Goal: Information Seeking & Learning: Learn about a topic

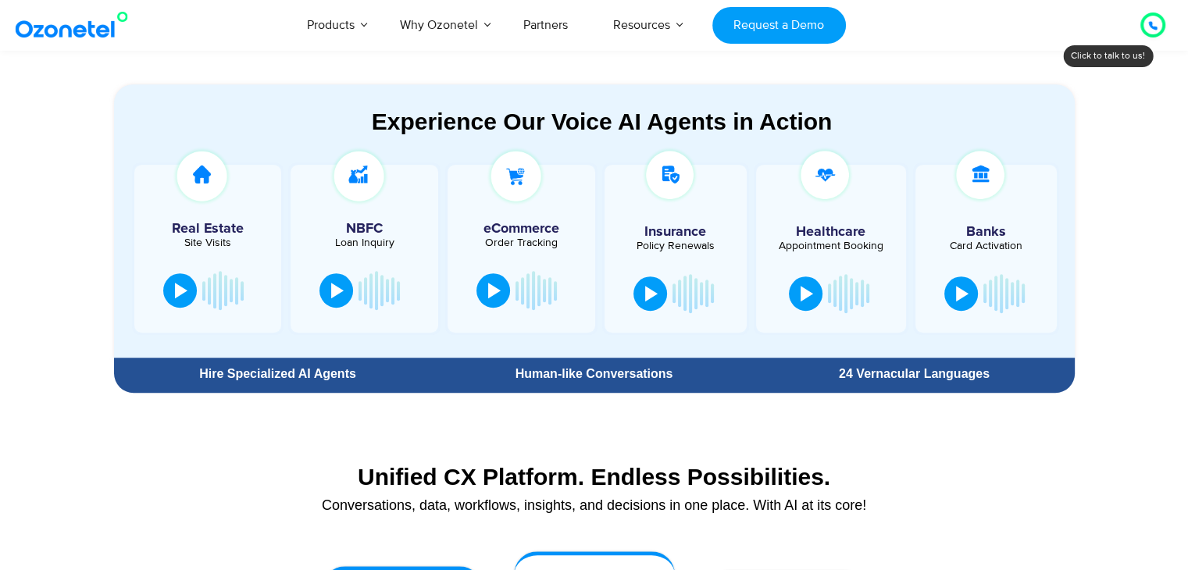
scroll to position [833, 0]
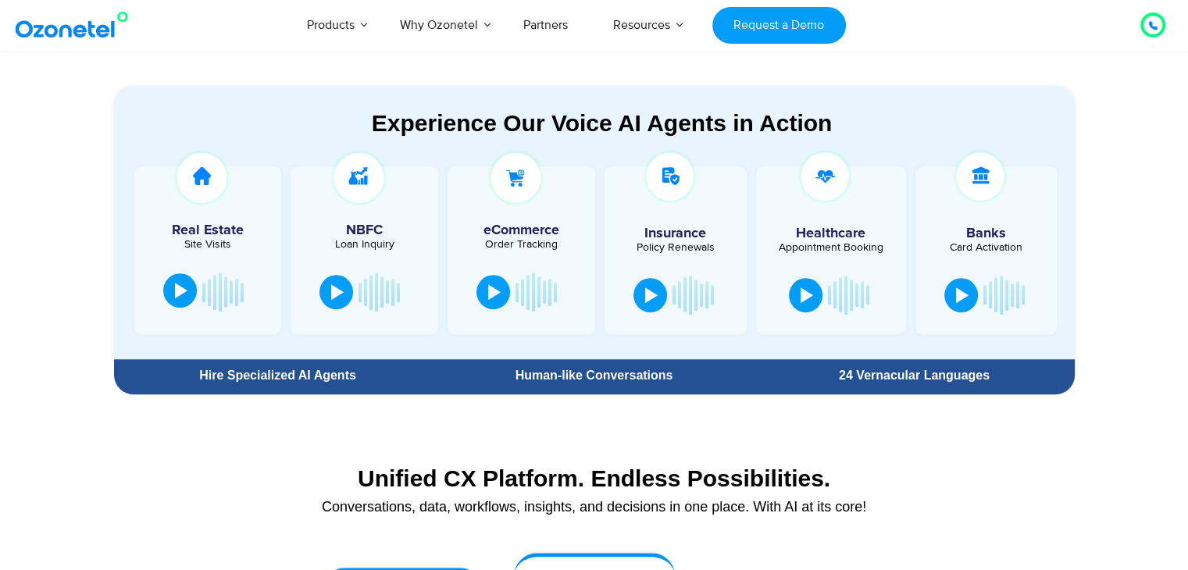
click at [187, 302] on button at bounding box center [180, 290] width 34 height 34
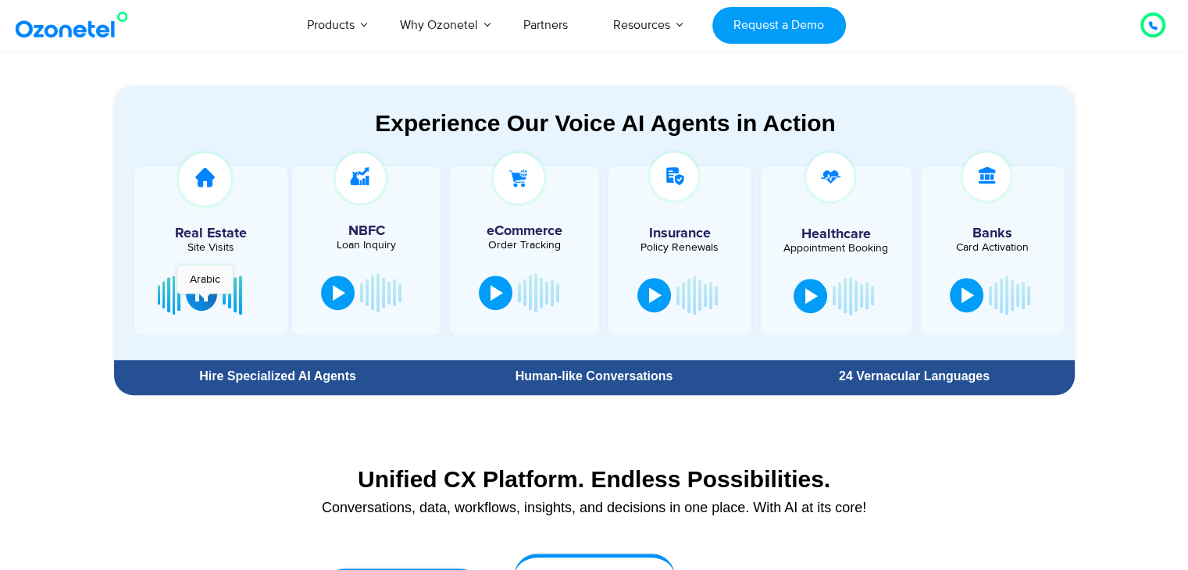
click at [205, 301] on button at bounding box center [201, 294] width 31 height 34
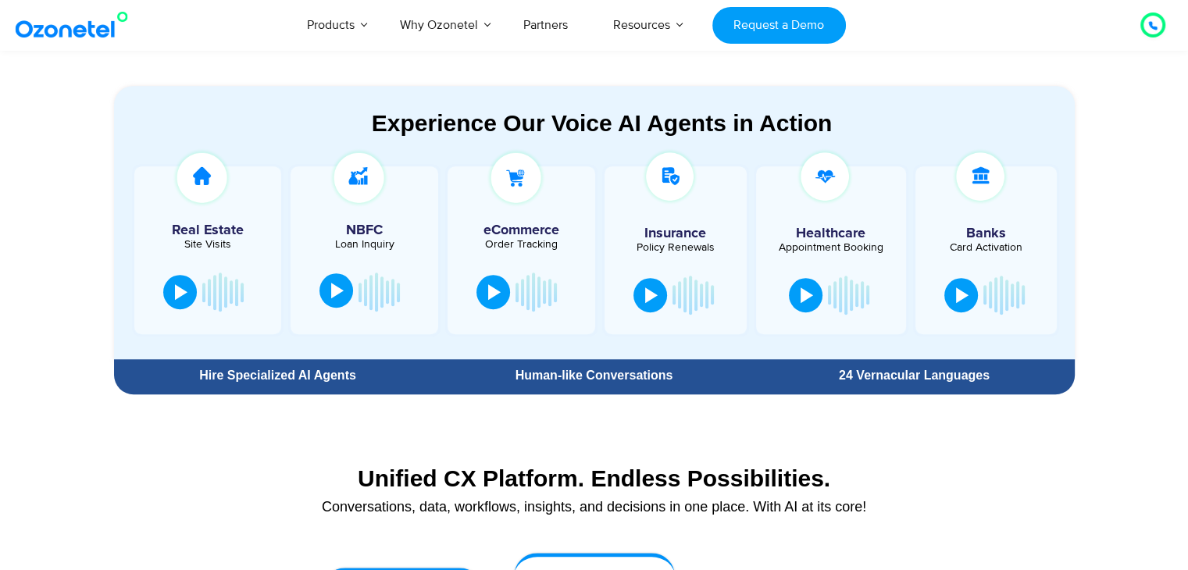
click at [334, 295] on div at bounding box center [337, 291] width 13 height 16
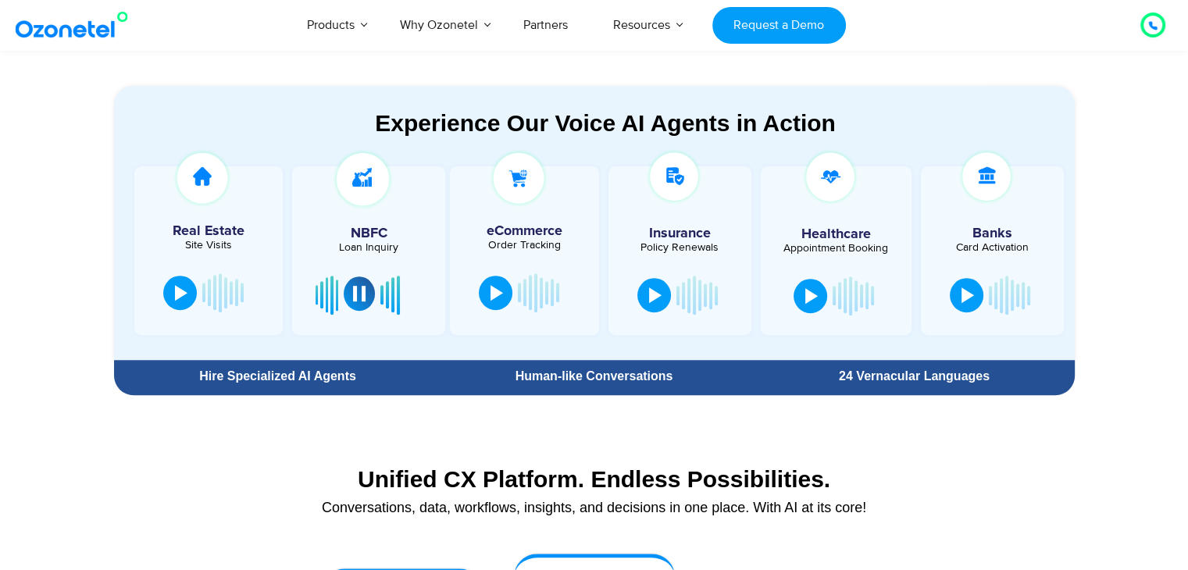
click at [350, 297] on button at bounding box center [359, 294] width 31 height 34
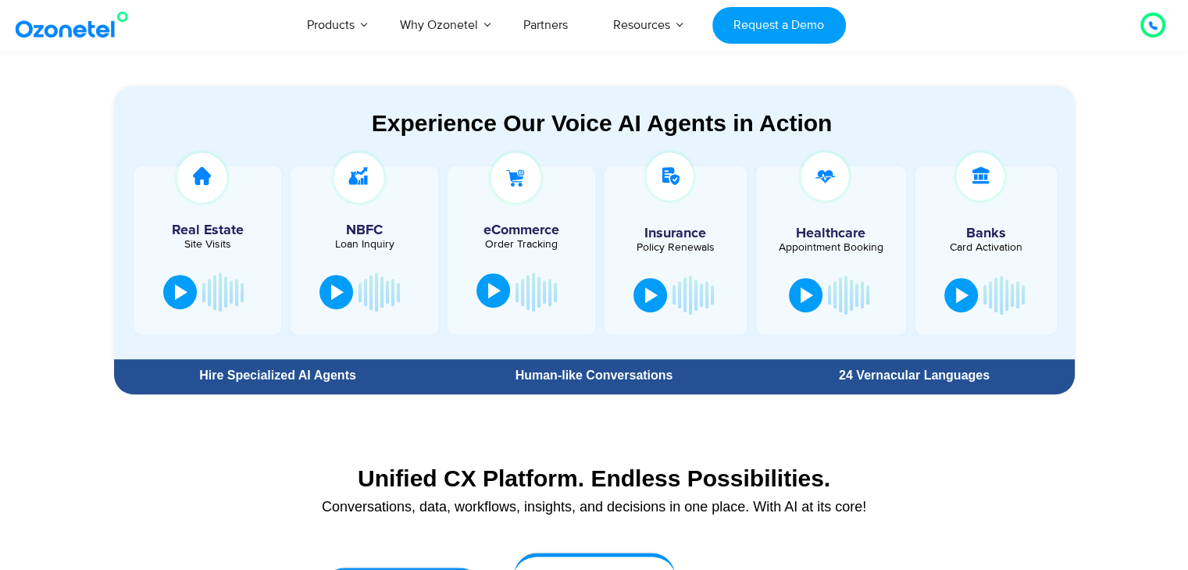
click at [502, 288] on button at bounding box center [494, 290] width 34 height 34
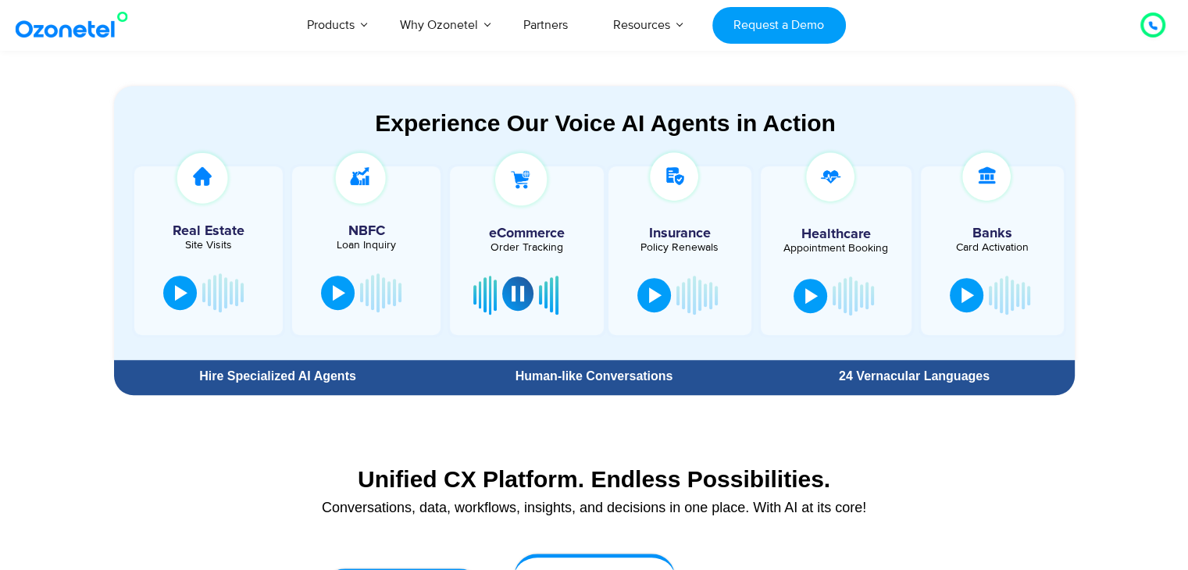
click at [517, 289] on div at bounding box center [518, 294] width 13 height 16
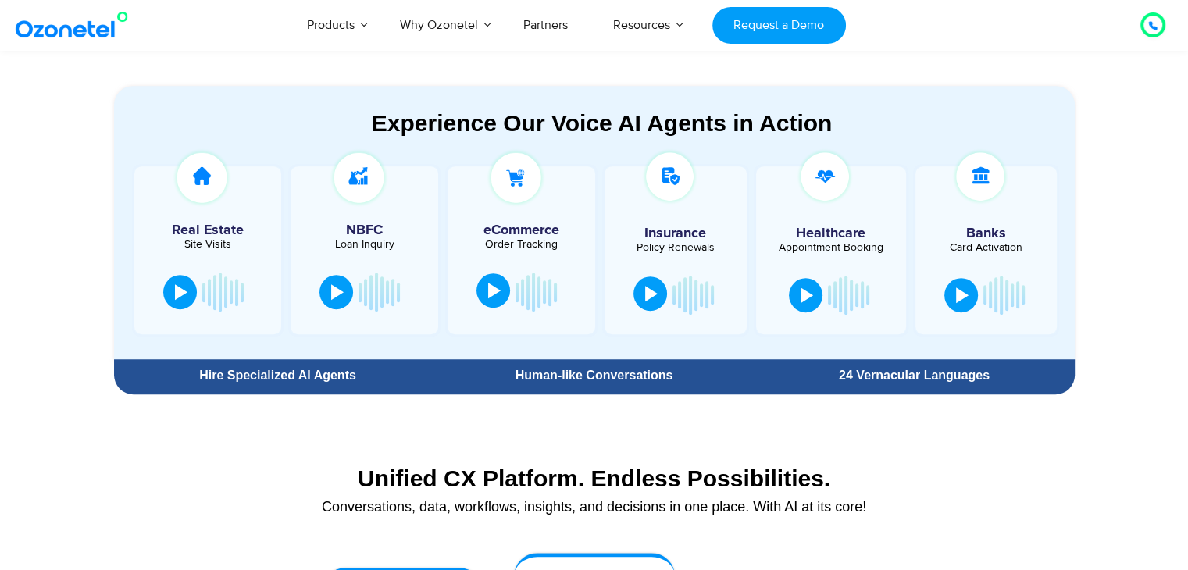
click at [652, 302] on button at bounding box center [651, 294] width 34 height 34
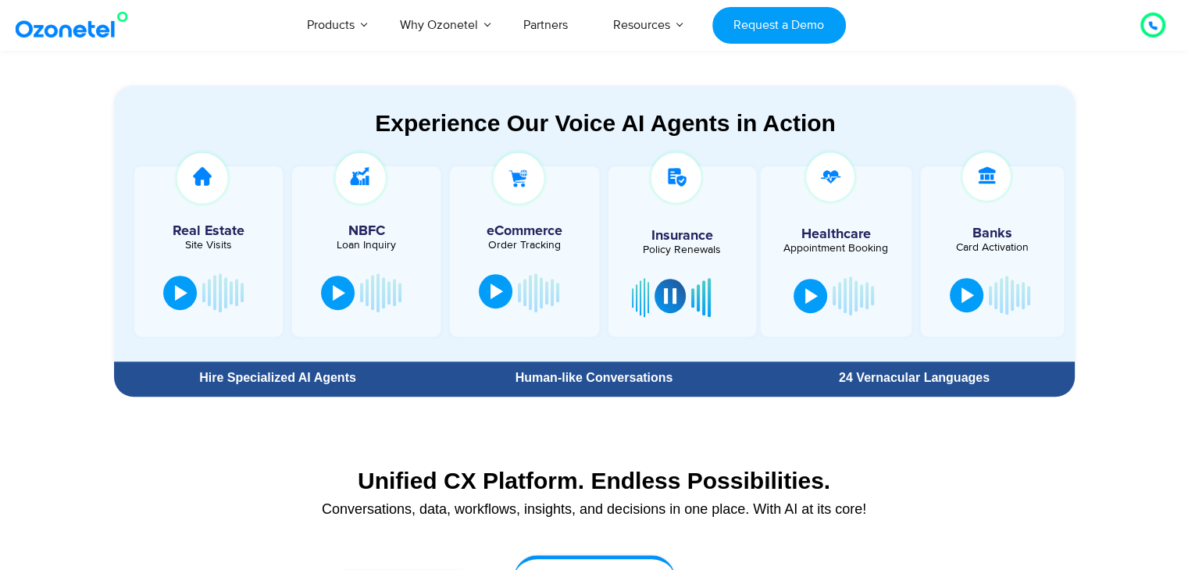
click at [664, 301] on div at bounding box center [670, 296] width 13 height 16
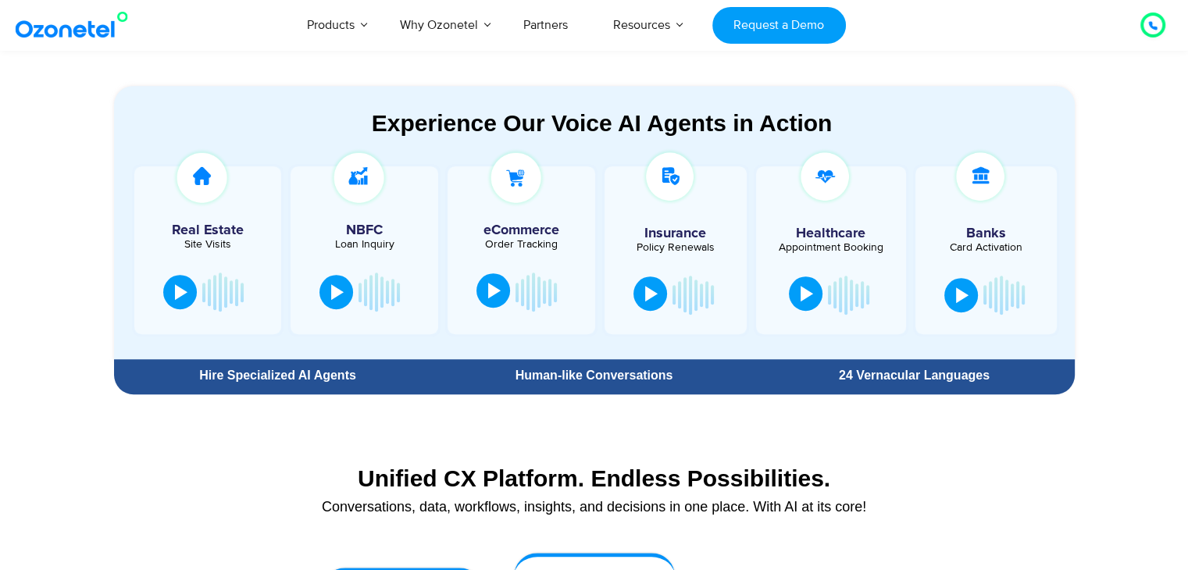
click at [811, 298] on div at bounding box center [807, 294] width 13 height 16
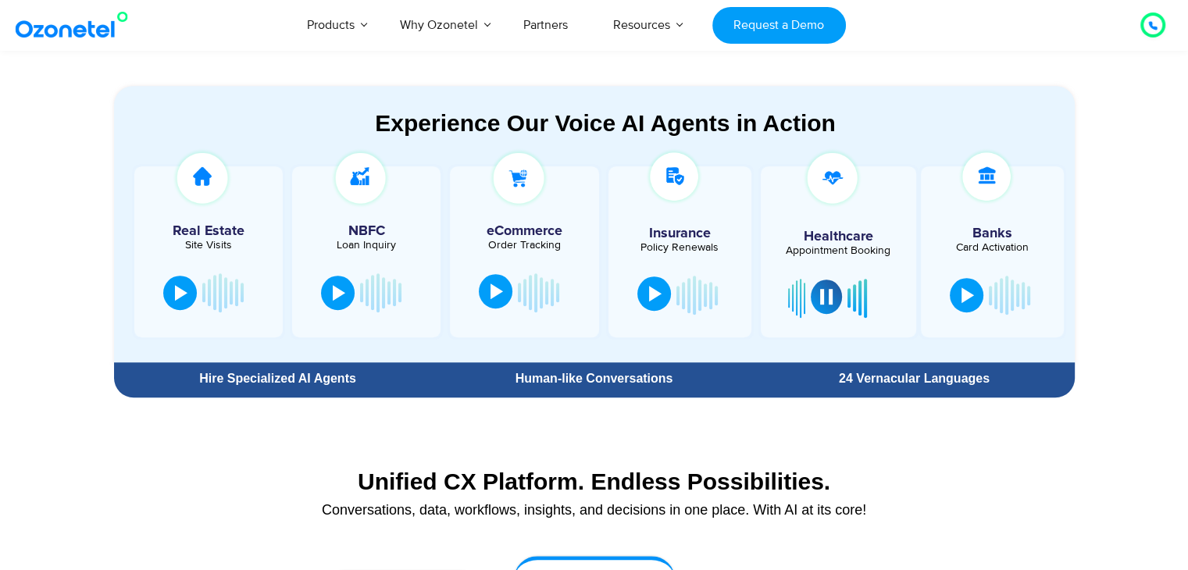
click at [822, 298] on div at bounding box center [826, 297] width 13 height 16
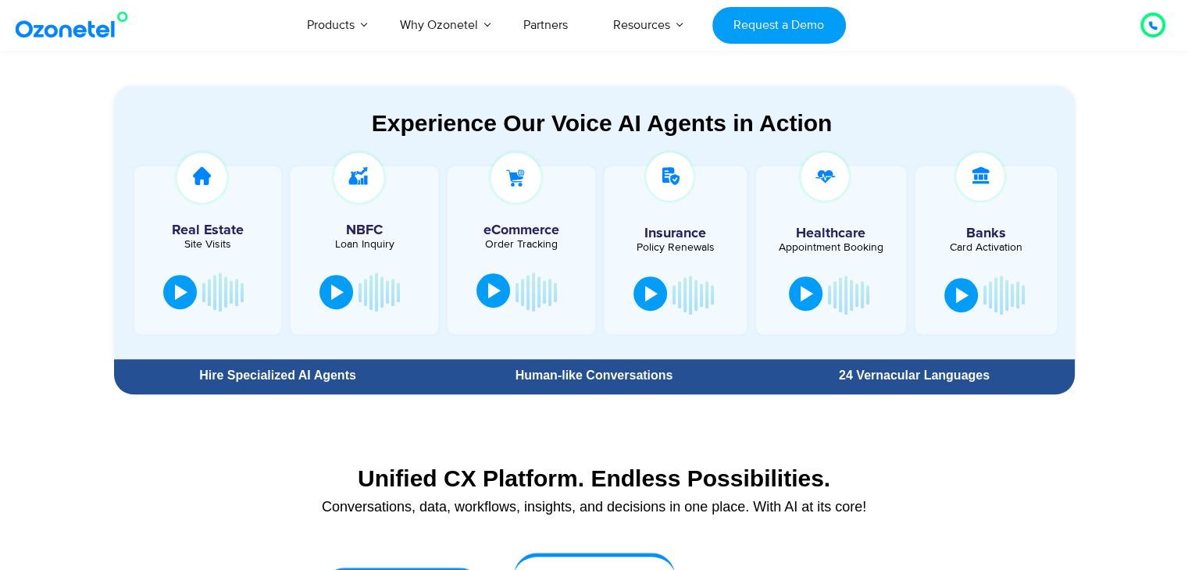
click at [807, 296] on div at bounding box center [807, 294] width 13 height 16
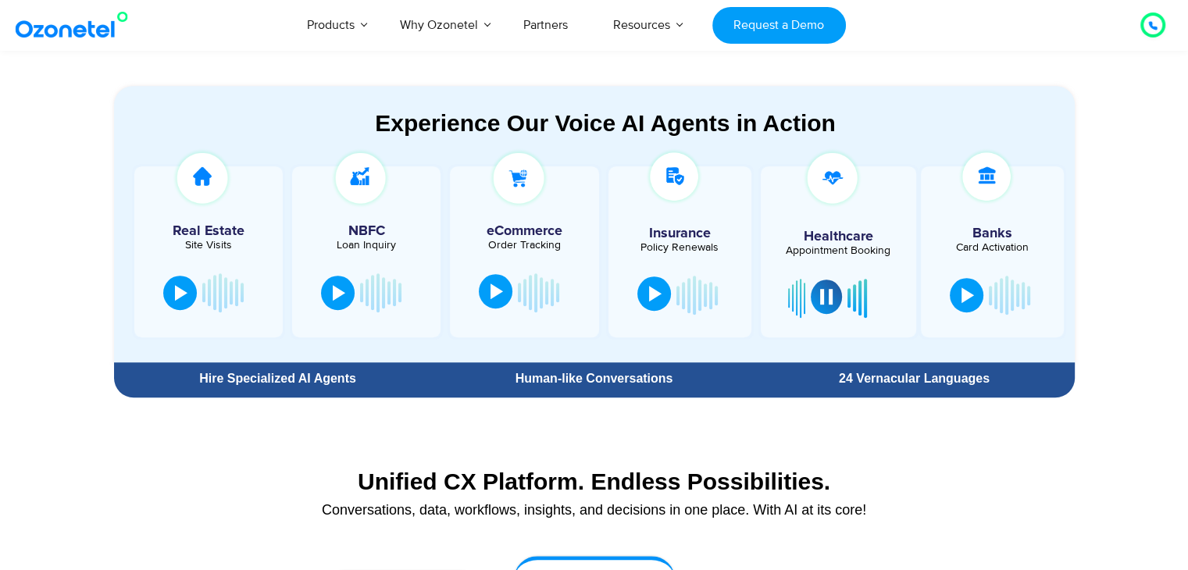
click at [818, 305] on button at bounding box center [826, 297] width 31 height 34
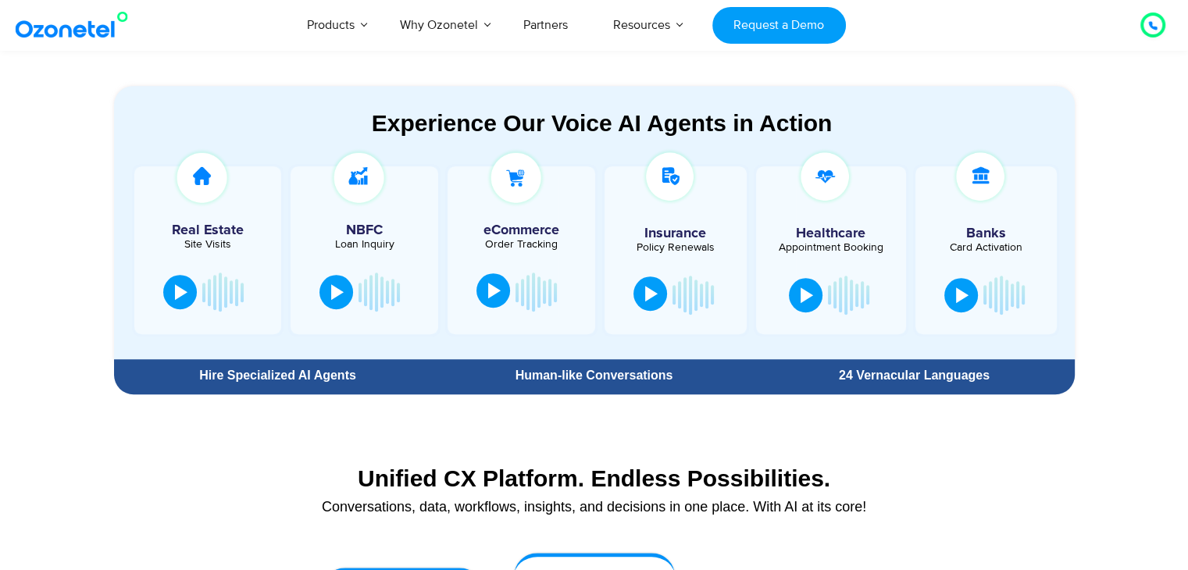
click at [955, 276] on div at bounding box center [986, 295] width 95 height 47
click at [962, 291] on div at bounding box center [962, 294] width 13 height 16
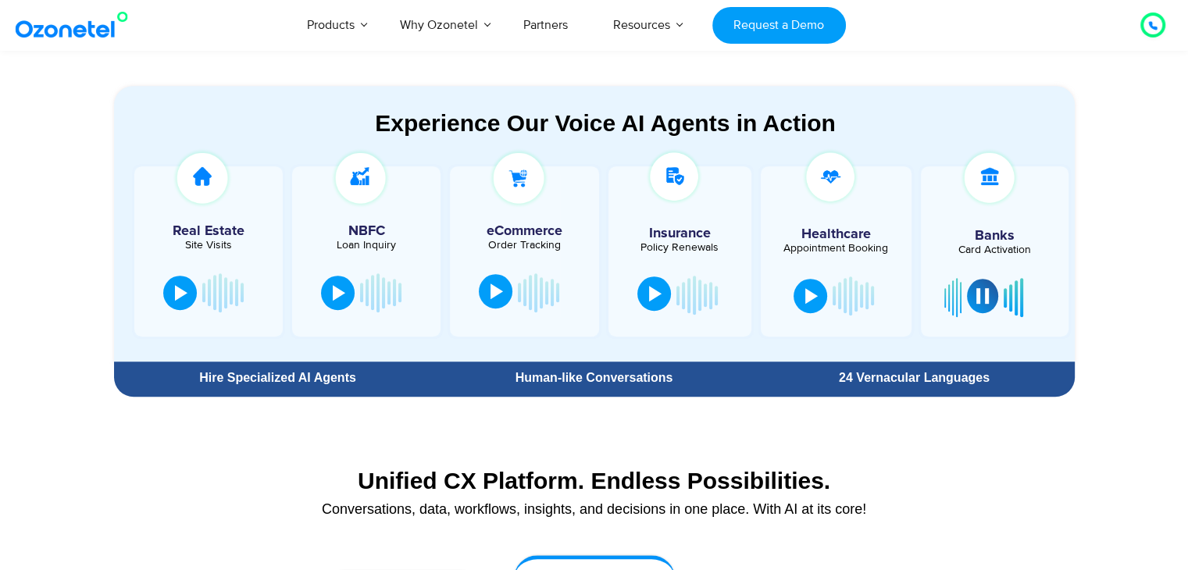
click at [969, 293] on button at bounding box center [982, 296] width 31 height 34
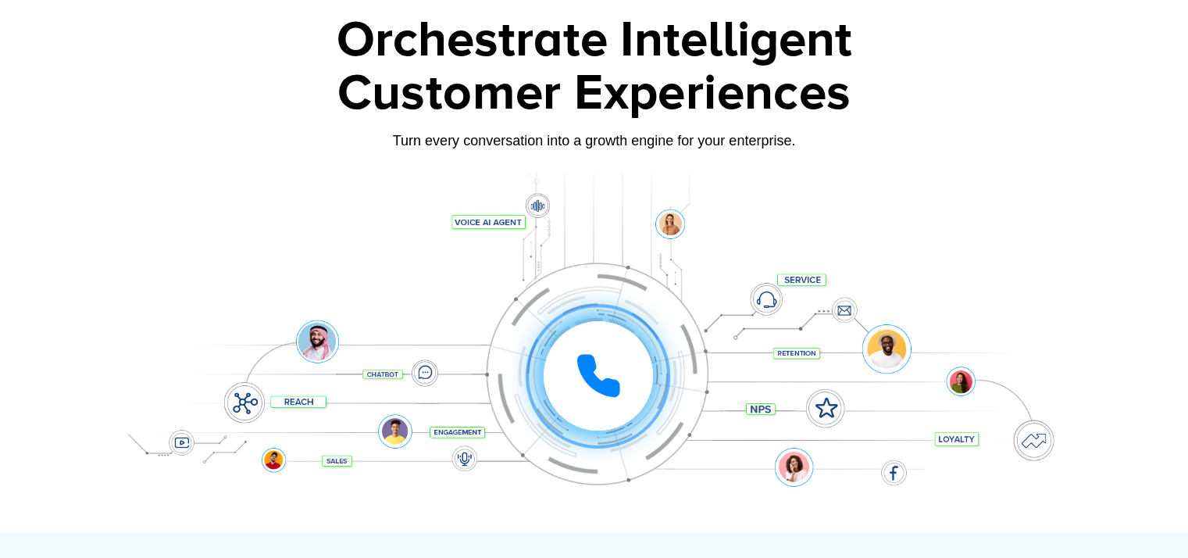
scroll to position [0, 0]
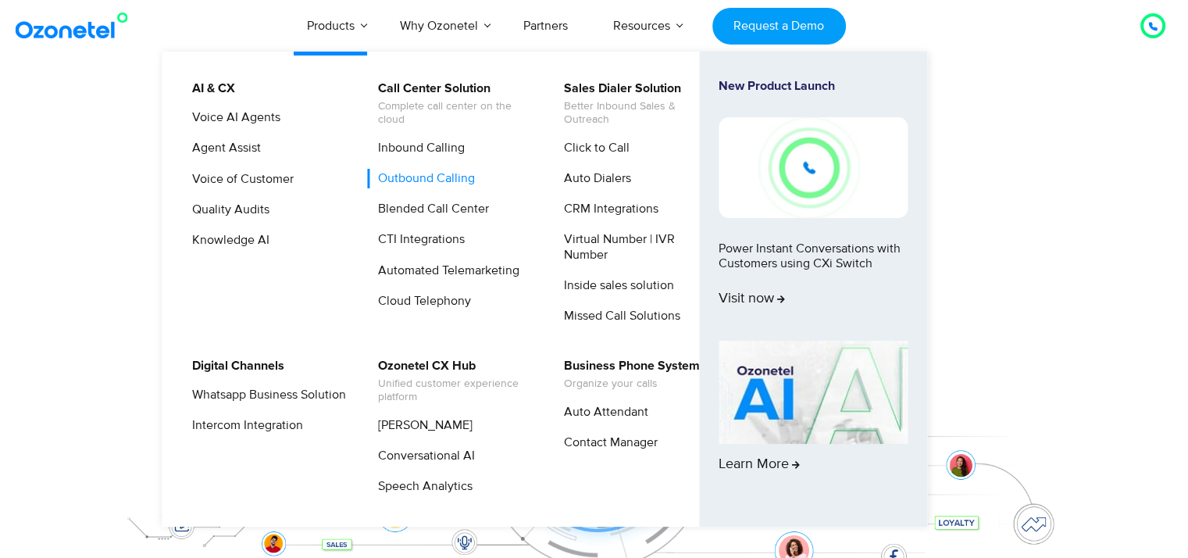
click at [416, 179] on link "Outbound Calling" at bounding box center [422, 179] width 109 height 20
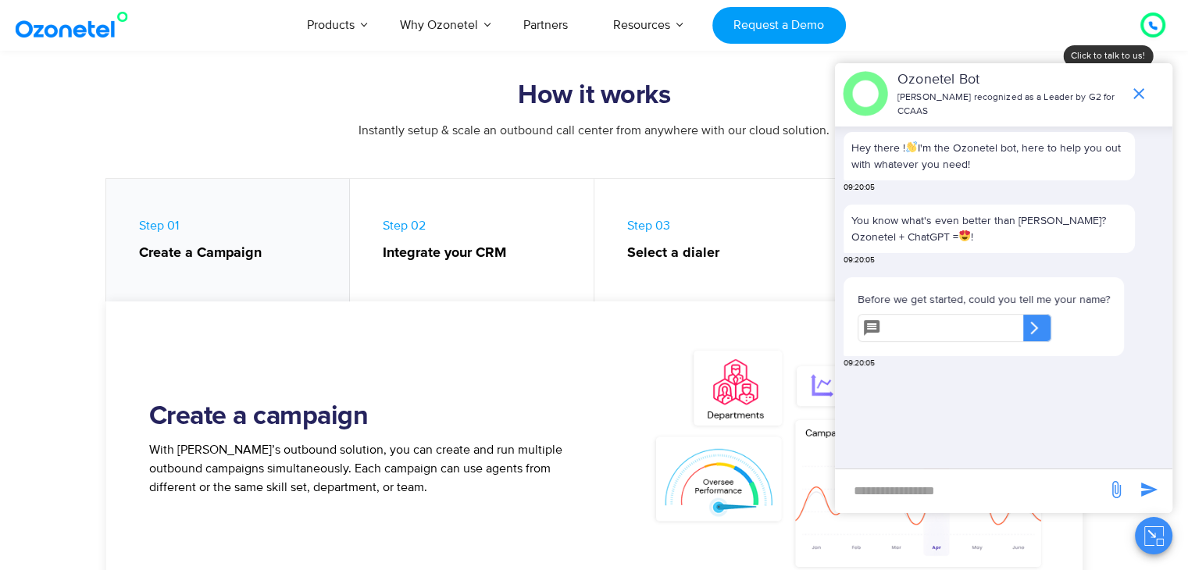
scroll to position [623, 0]
click at [1134, 100] on icon "end chat or minimize" at bounding box center [1139, 93] width 19 height 19
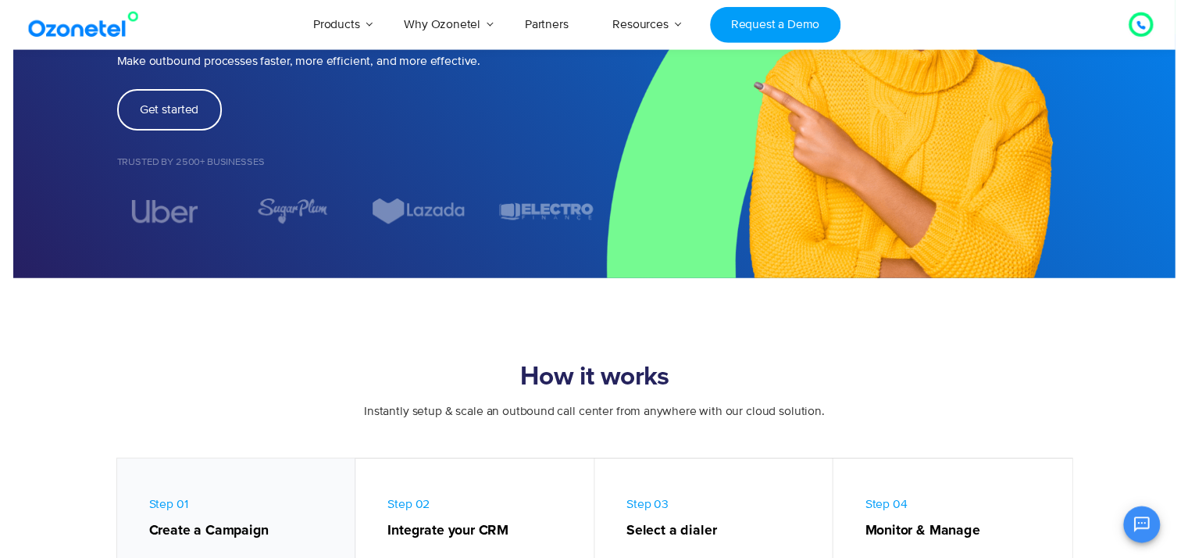
scroll to position [0, 0]
